Goal: Navigation & Orientation: Find specific page/section

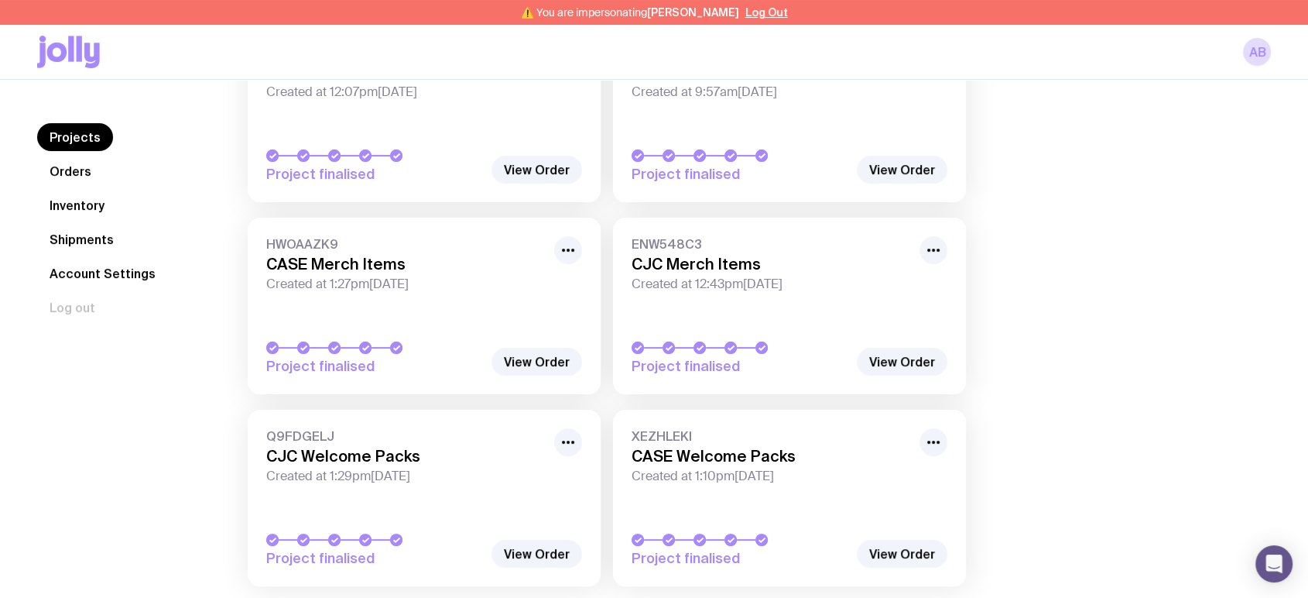
scroll to position [8, 0]
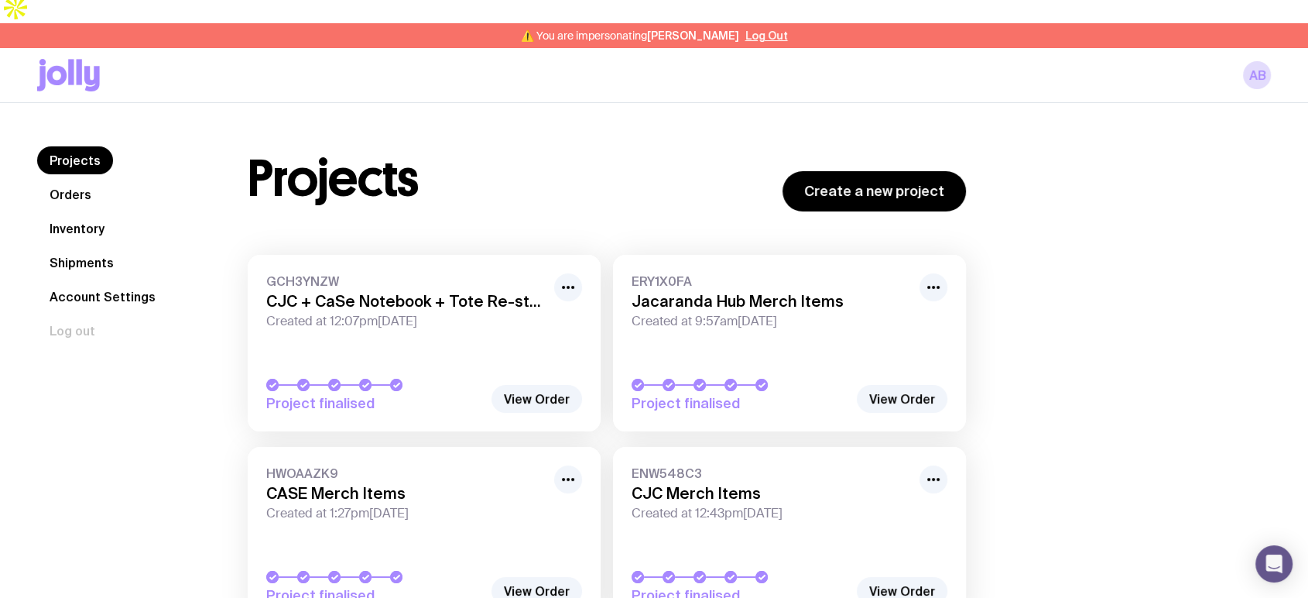
click at [79, 180] on link "Orders" at bounding box center [70, 194] width 67 height 28
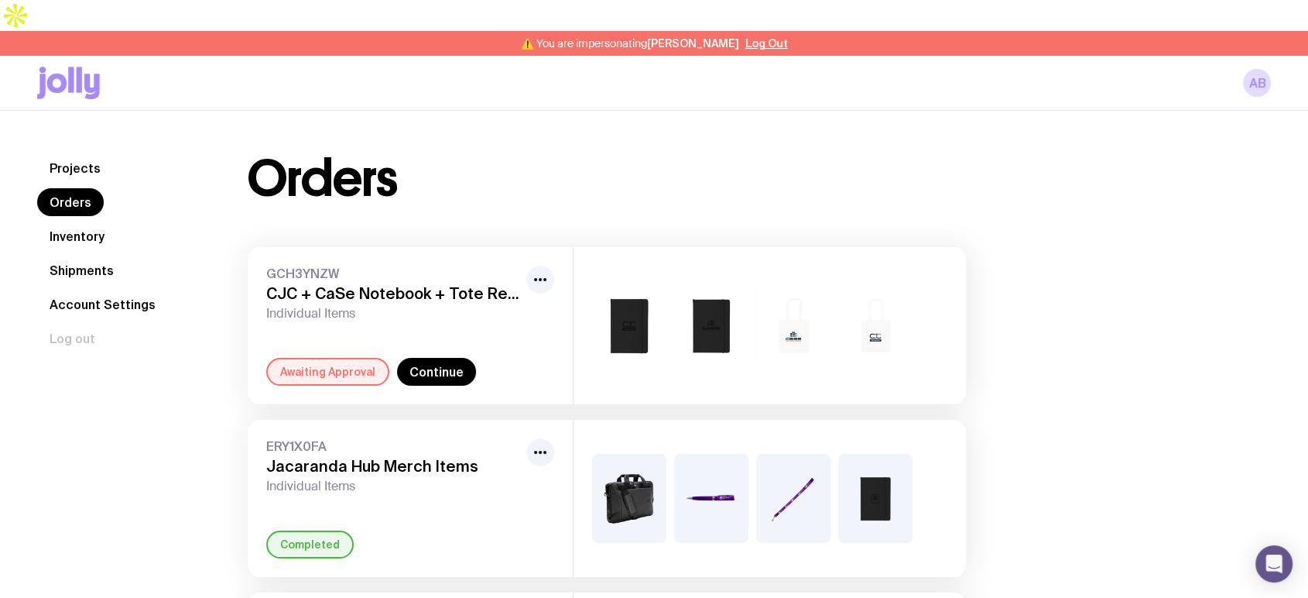
click at [87, 154] on link "Projects" at bounding box center [75, 168] width 76 height 28
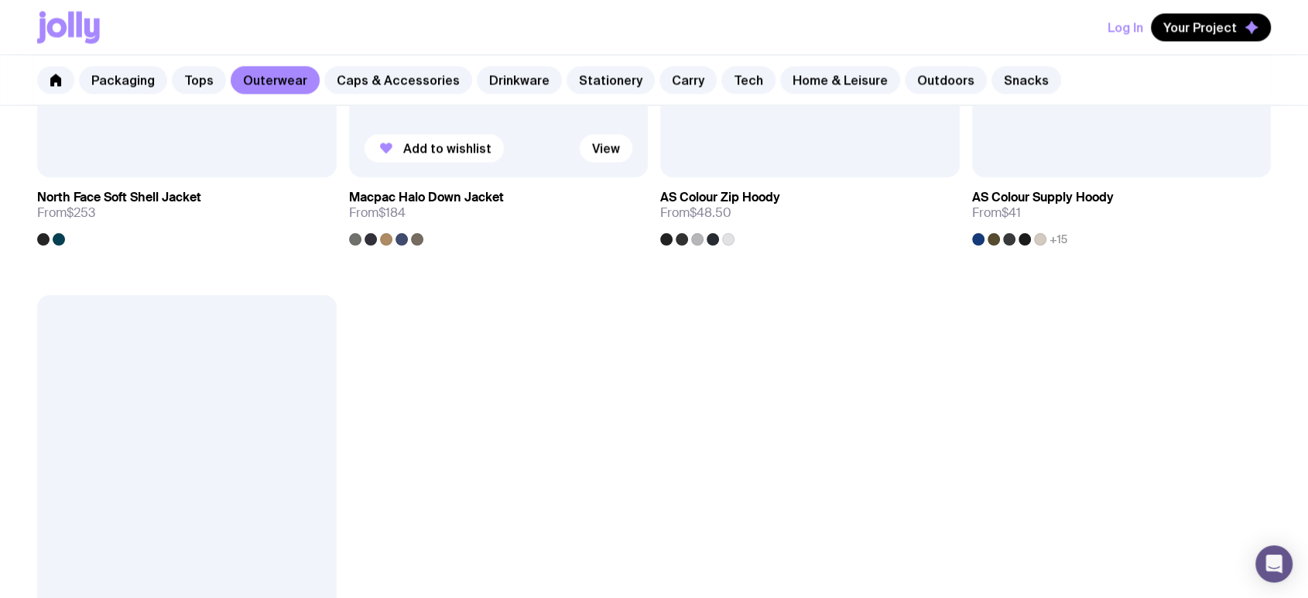
scroll to position [2293, 0]
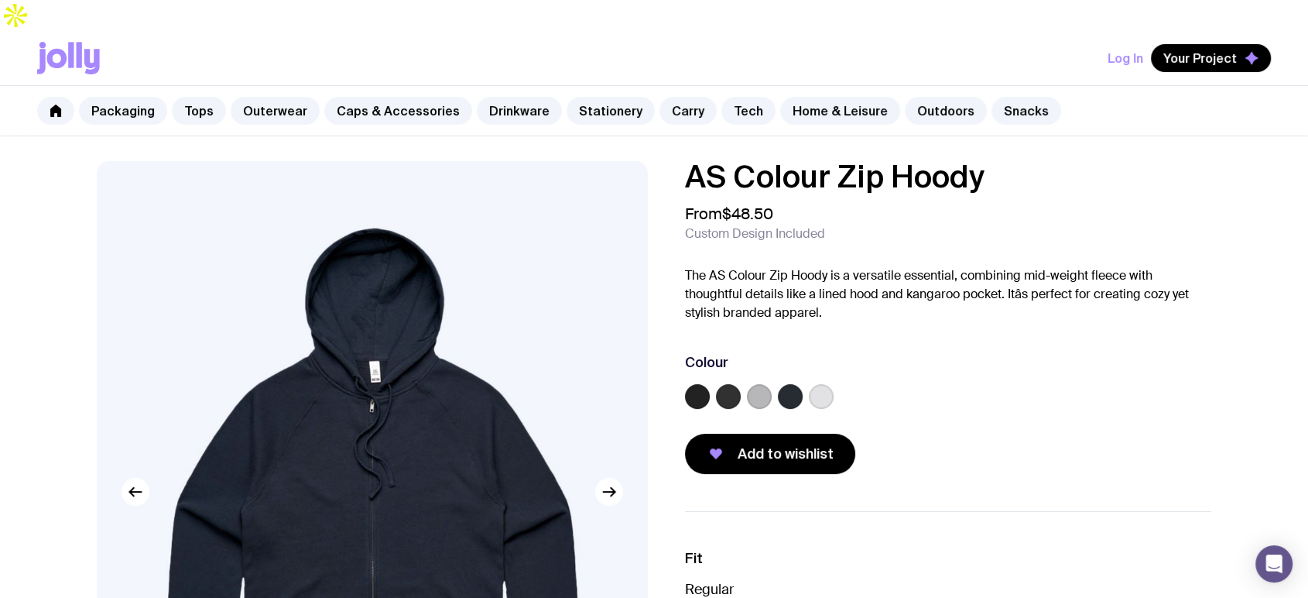
click at [1136, 204] on div "From $48.50 Custom Design Included" at bounding box center [948, 222] width 526 height 37
